Goal: Task Accomplishment & Management: Use online tool/utility

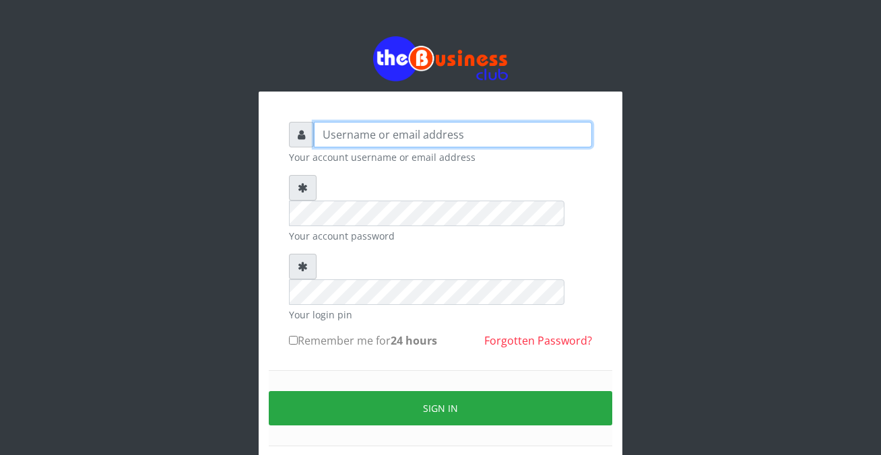
drag, startPoint x: 0, startPoint y: 0, endPoint x: 321, endPoint y: 133, distance: 347.2
click at [321, 133] on input "text" at bounding box center [453, 135] width 278 height 26
type input "siesther"
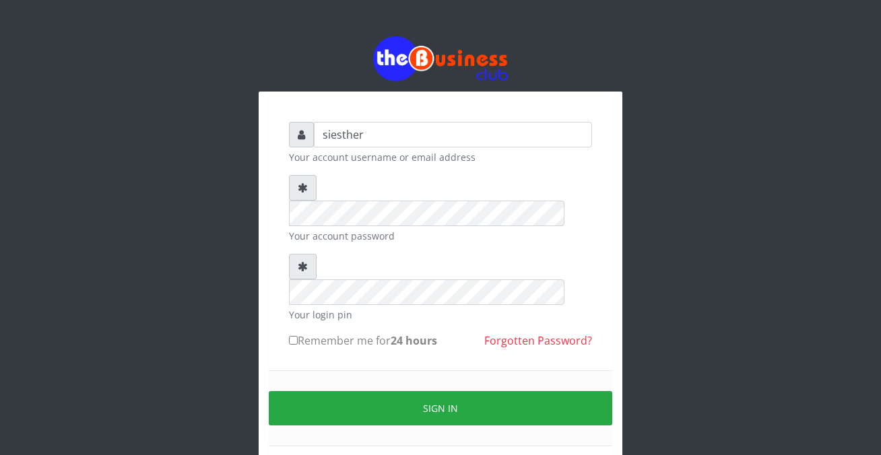
click at [360, 370] on div "Sign in" at bounding box center [440, 408] width 343 height 76
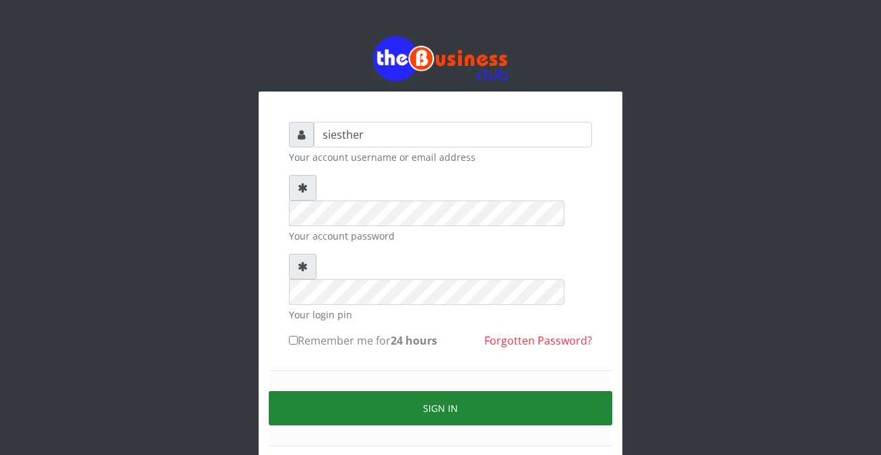
click at [476, 391] on button "Sign in" at bounding box center [440, 408] width 343 height 34
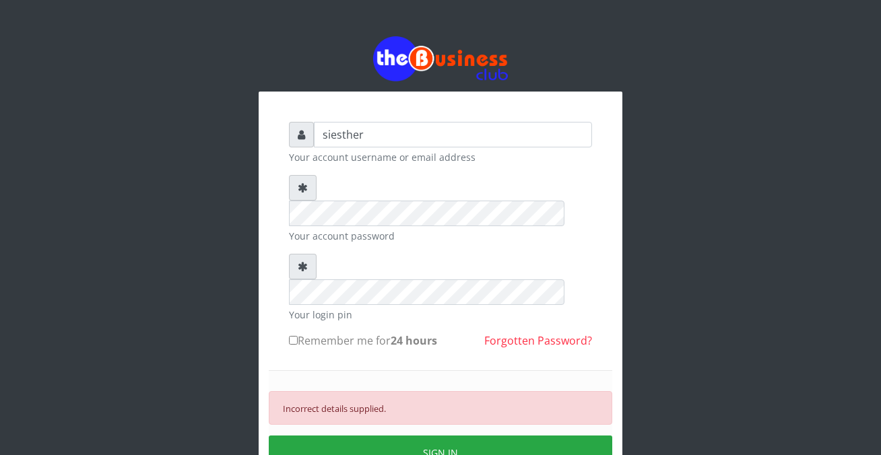
click at [424, 370] on div "Incorrect details supplied. SIGN IN" at bounding box center [440, 430] width 343 height 121
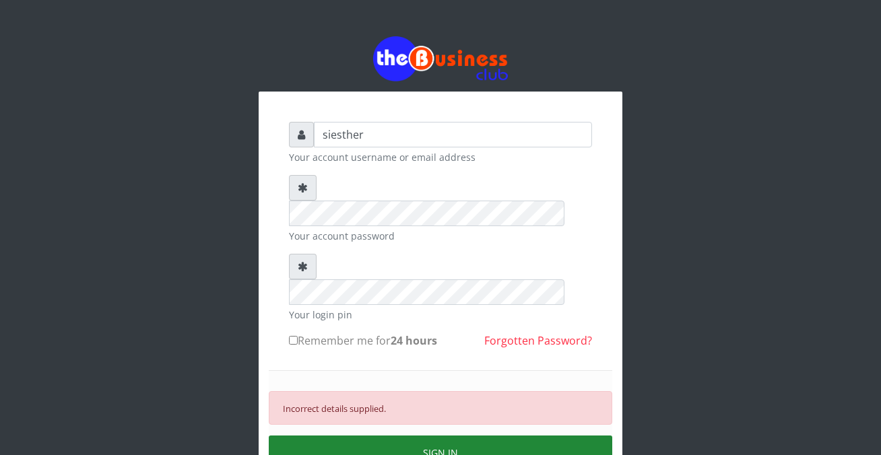
click at [468, 436] on button "SIGN IN" at bounding box center [440, 453] width 343 height 34
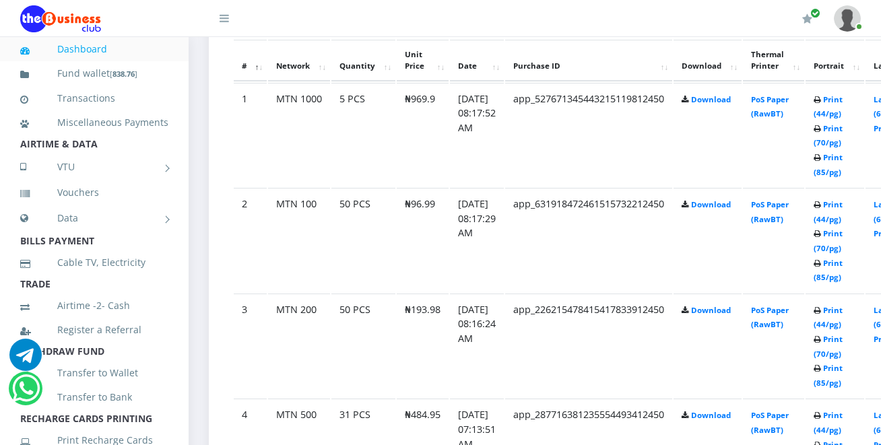
scroll to position [781, 0]
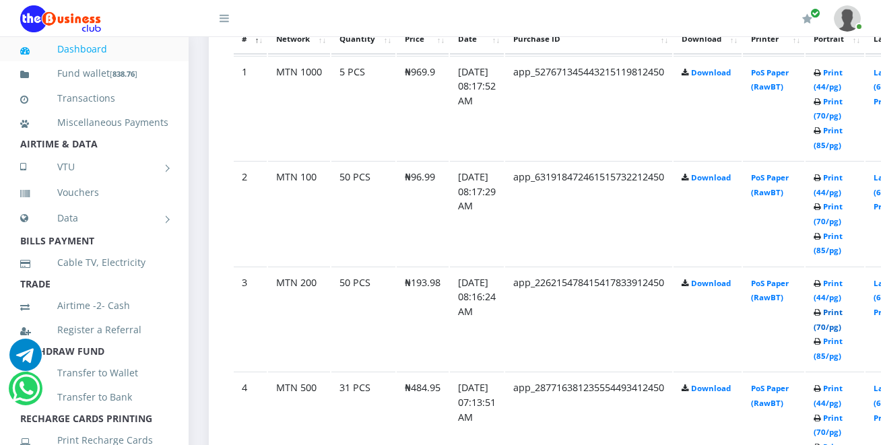
click at [843, 332] on link "Print (70/pg)" at bounding box center [828, 319] width 29 height 25
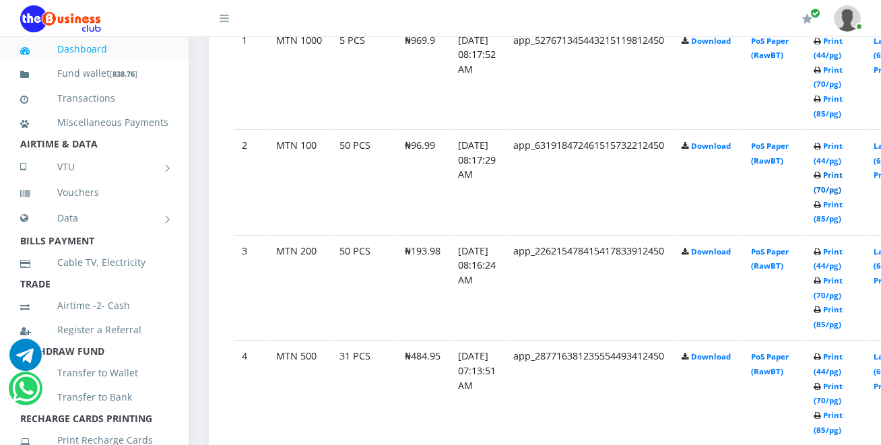
scroll to position [781, 0]
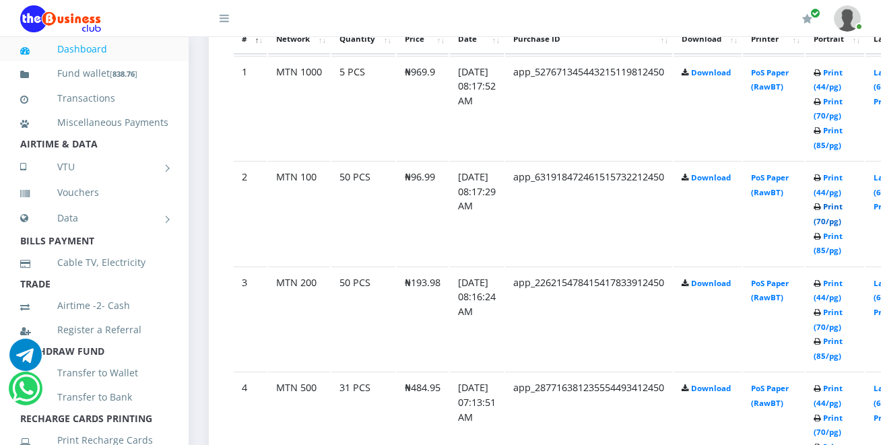
click at [843, 226] on link "Print (70/pg)" at bounding box center [828, 213] width 29 height 25
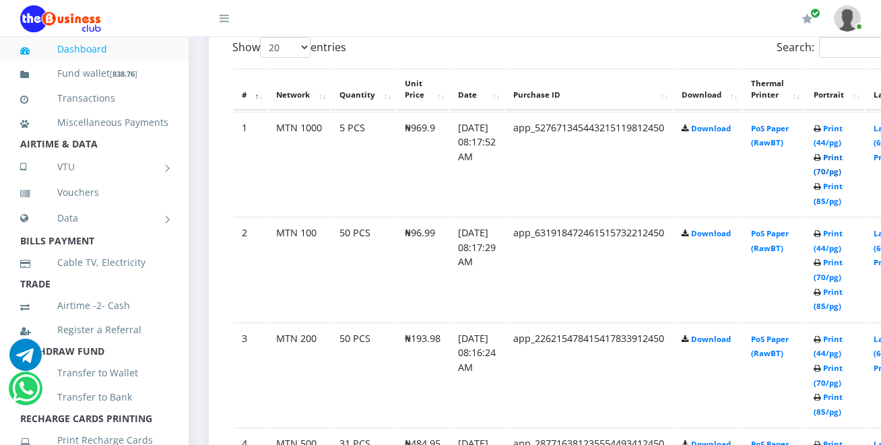
scroll to position [781, 0]
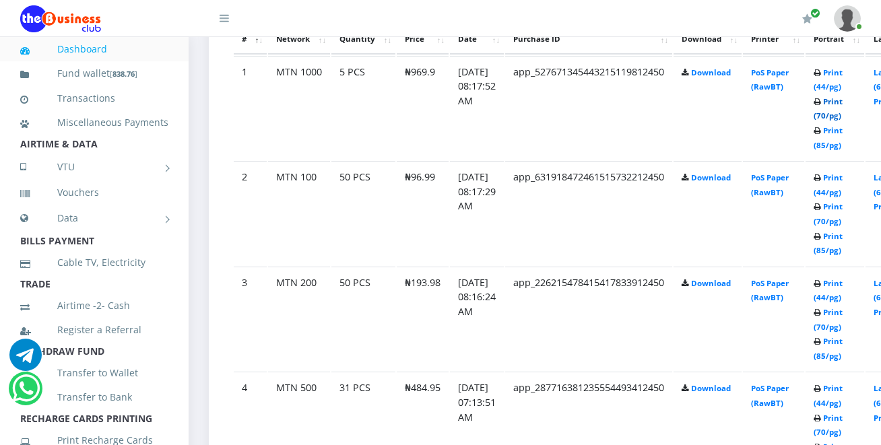
click at [843, 119] on link "Print (70/pg)" at bounding box center [828, 108] width 29 height 25
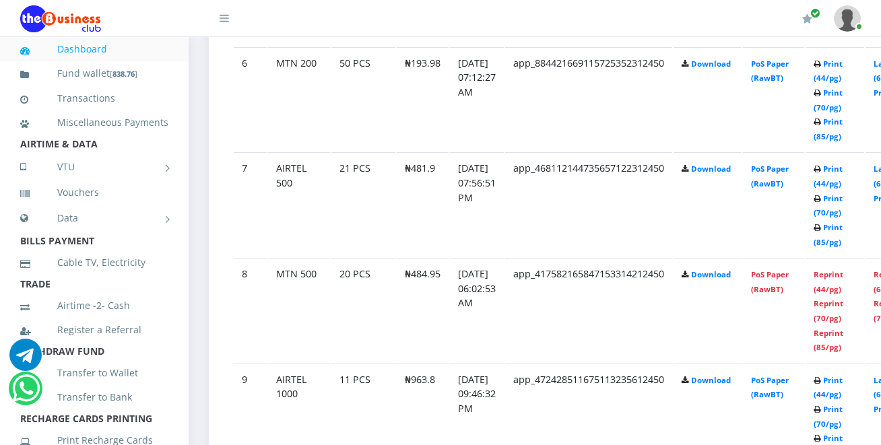
scroll to position [1344, 0]
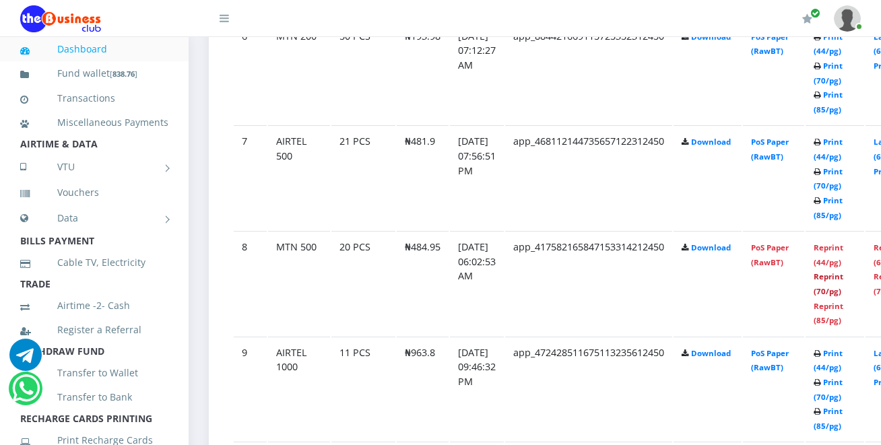
click at [843, 296] on link "Reprint (70/pg)" at bounding box center [829, 283] width 30 height 25
click at [843, 308] on link "Reprint (85/pg)" at bounding box center [829, 313] width 30 height 25
